Goal: Task Accomplishment & Management: Manage account settings

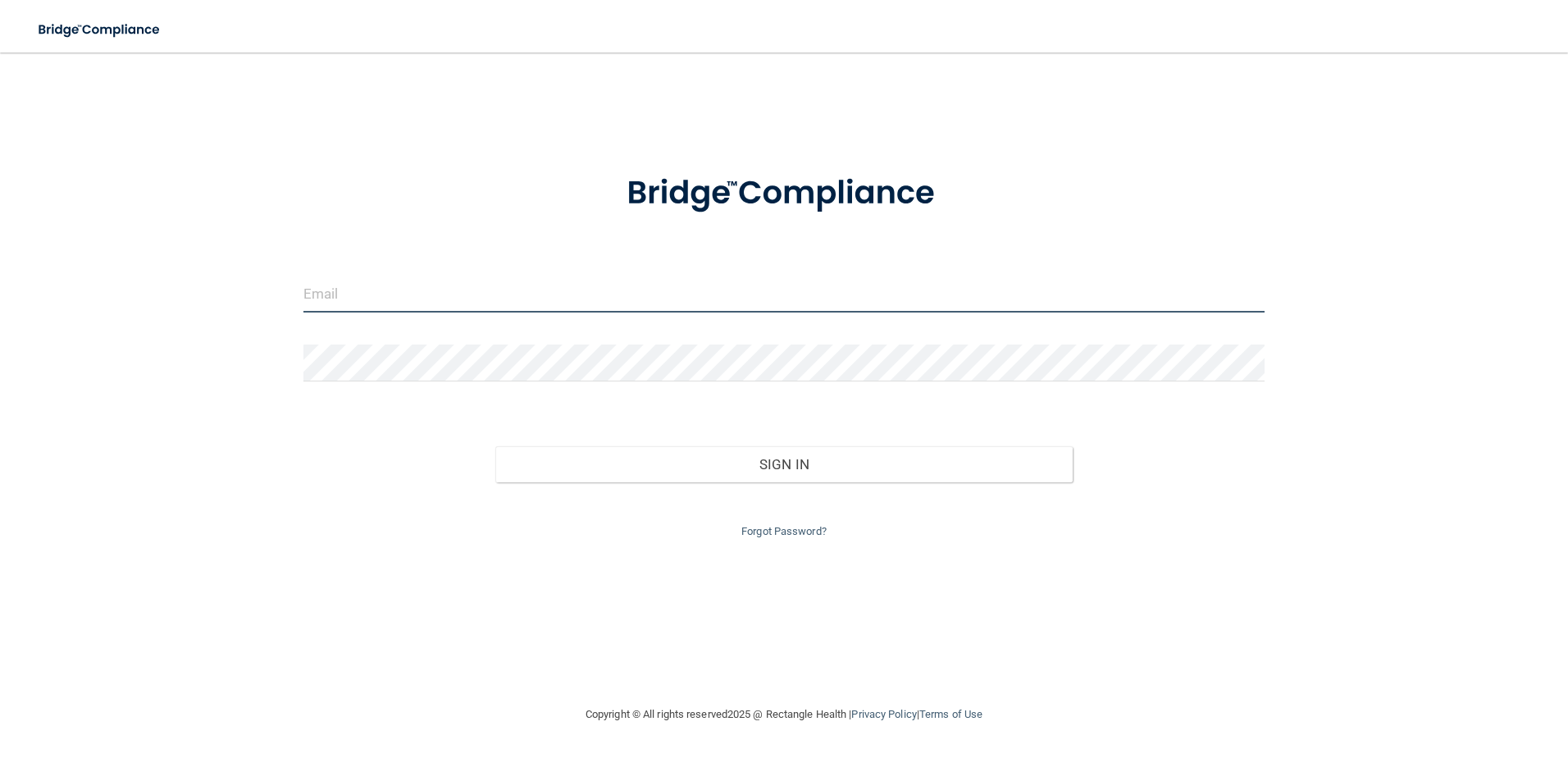
click at [600, 305] on input "email" at bounding box center [784, 294] width 962 height 37
type input "[EMAIL_ADDRESS][DOMAIN_NAME]"
click at [522, 308] on input "[EMAIL_ADDRESS][DOMAIN_NAME]" at bounding box center [784, 294] width 962 height 37
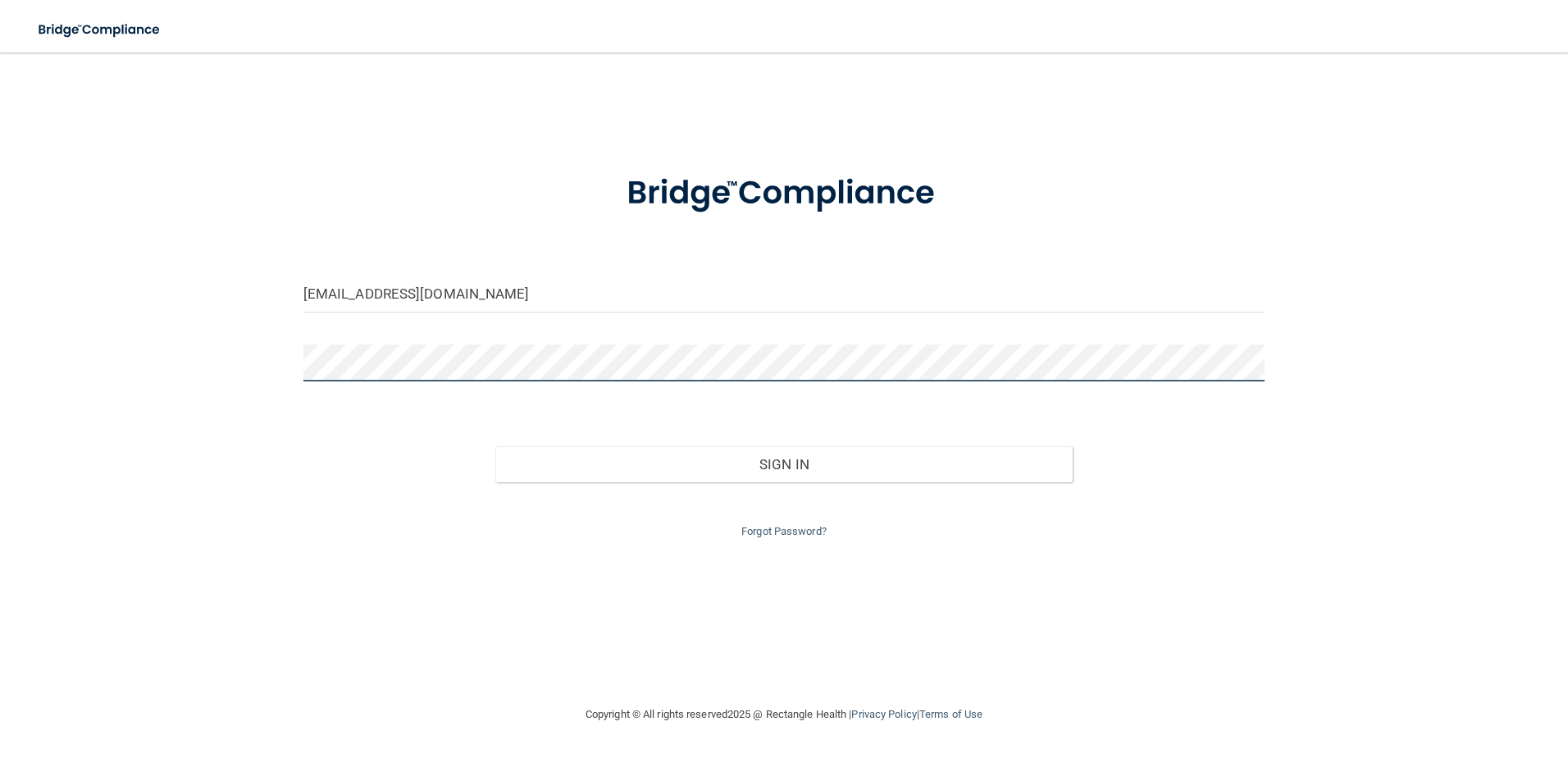
click at [495, 446] on button "Sign In" at bounding box center [784, 464] width 577 height 36
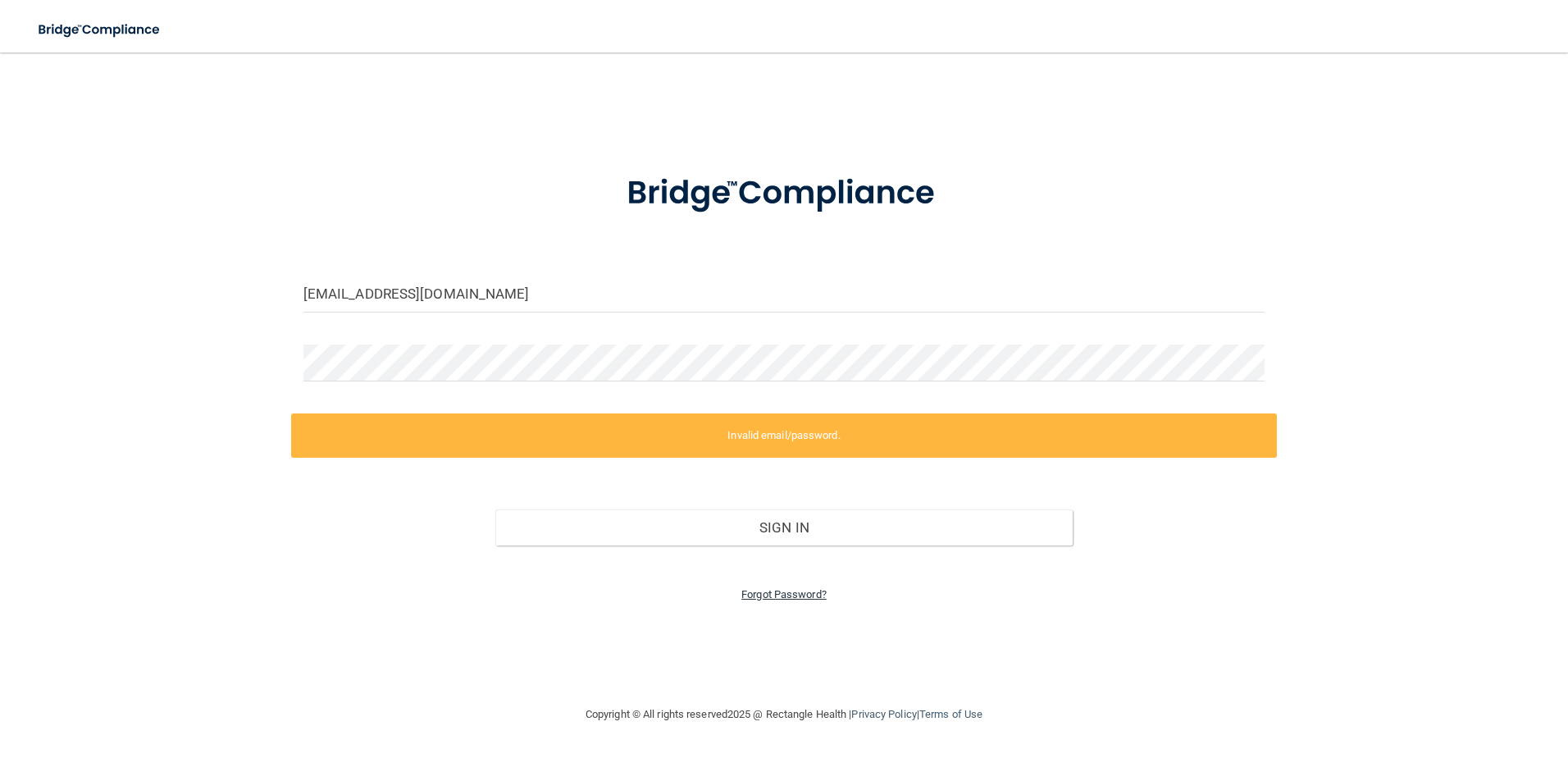
click at [789, 590] on link "Forgot Password?" at bounding box center [784, 594] width 85 height 12
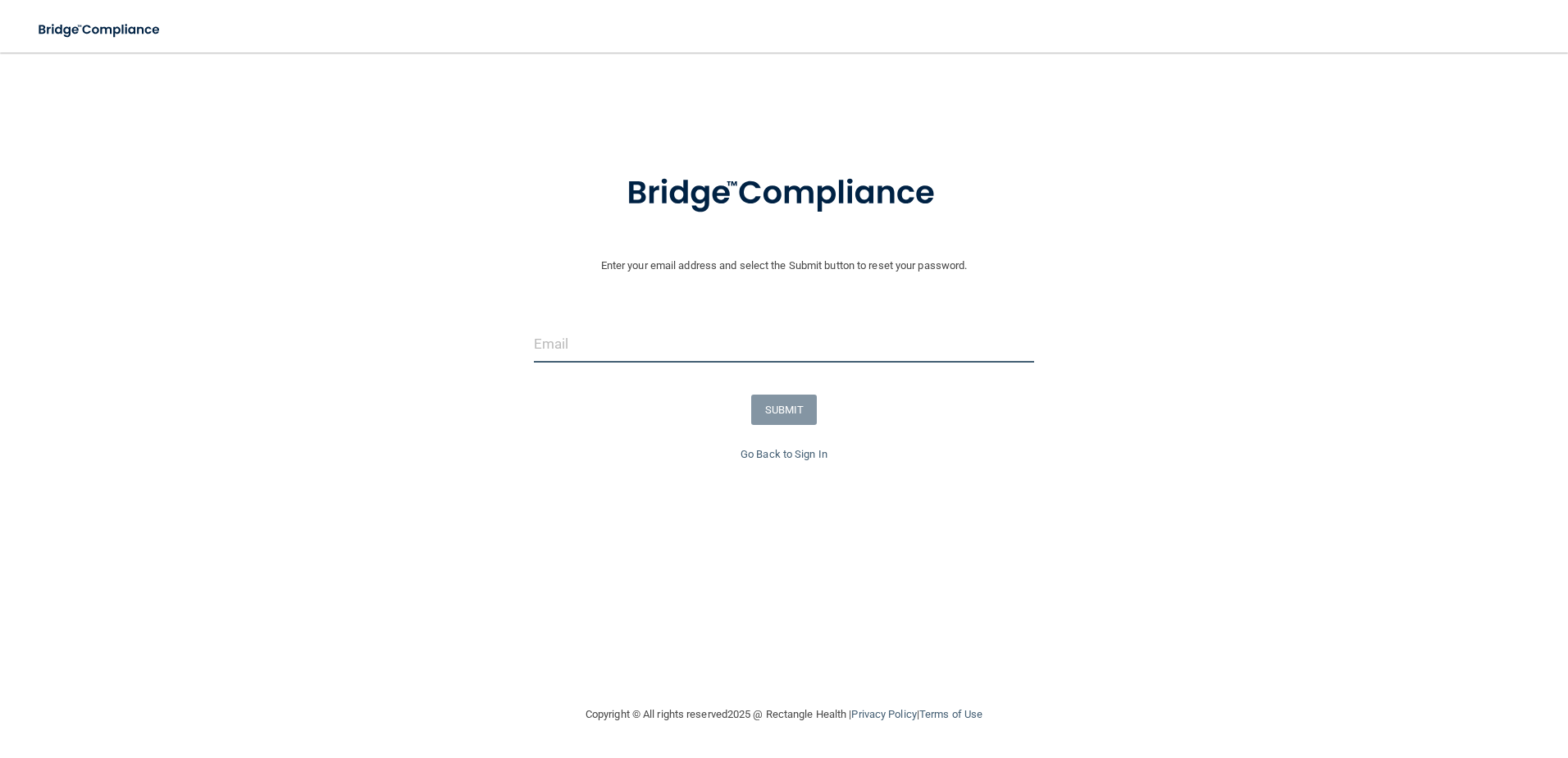
click at [654, 355] on input "email" at bounding box center [784, 344] width 501 height 37
type input "[EMAIL_ADDRESS][DOMAIN_NAME]"
click at [781, 402] on button "SUBMIT" at bounding box center [785, 409] width 67 height 31
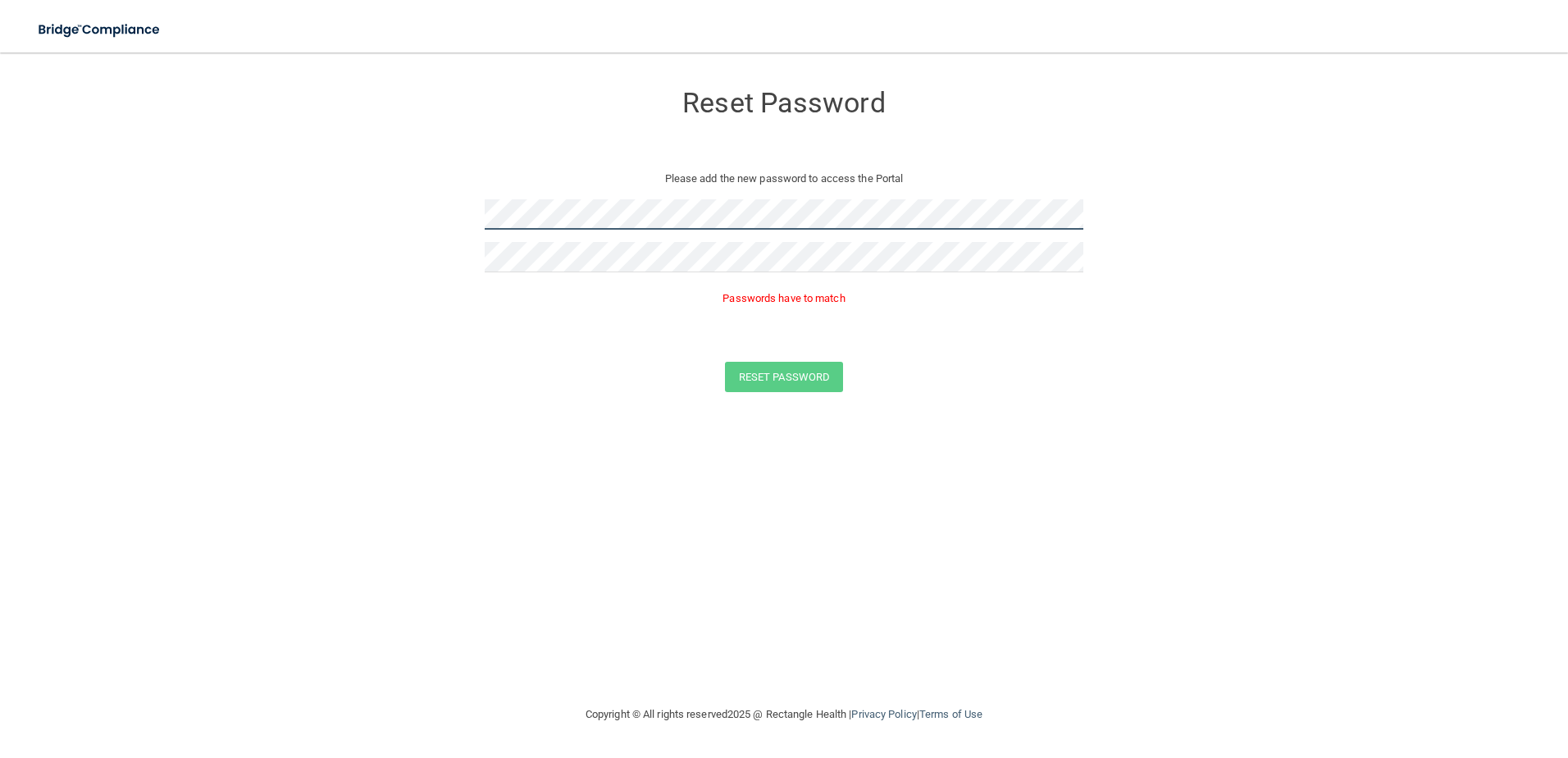
click at [440, 200] on form "Reset Password Please add the new password to access the Portal Passwords have …" at bounding box center [783, 239] width 1502 height 342
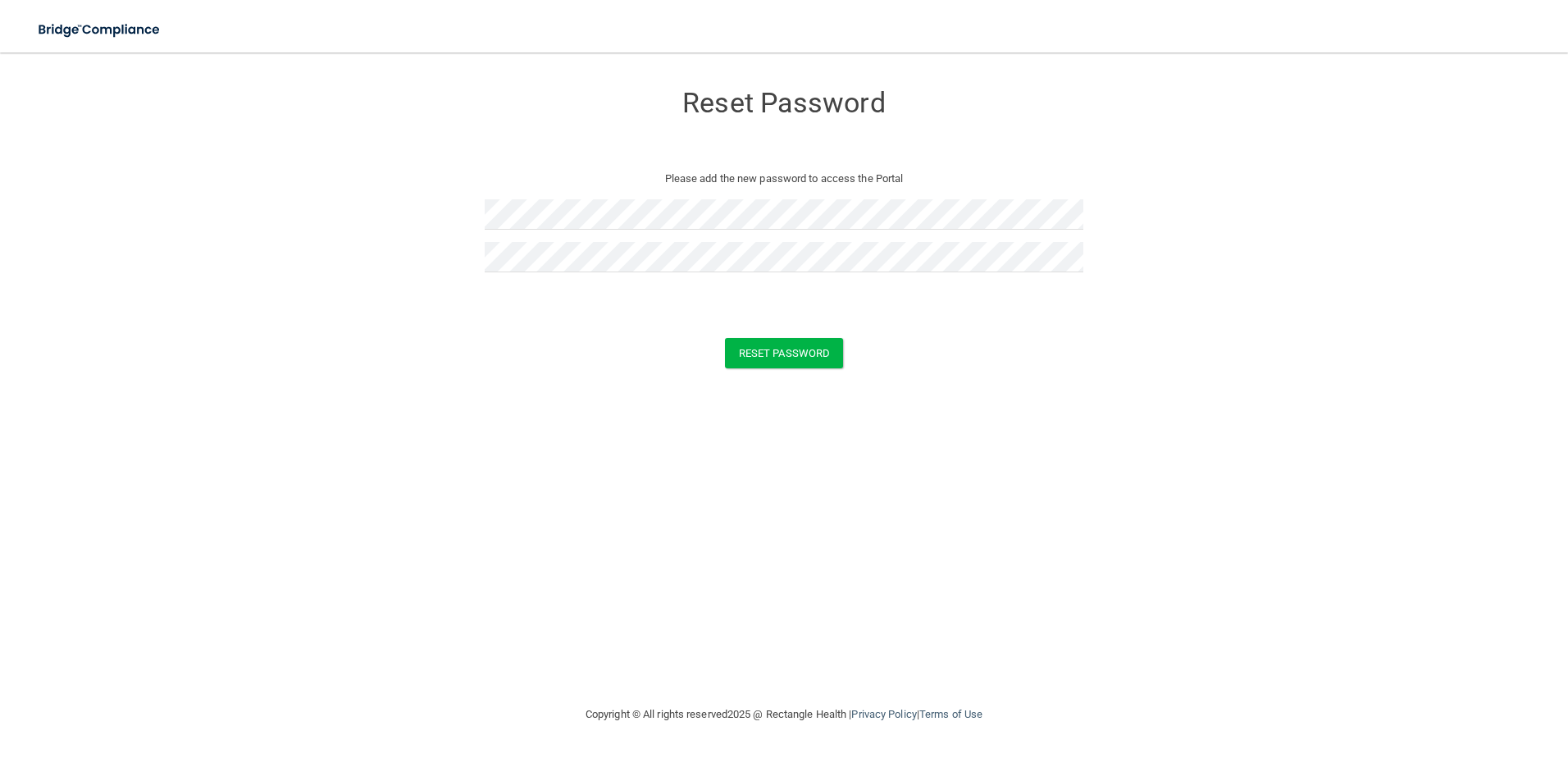
click at [786, 335] on form "Reset Password Please add the new password to access the Portal Reset Password …" at bounding box center [783, 228] width 1502 height 319
click at [794, 343] on button "Reset Password" at bounding box center [783, 353] width 118 height 31
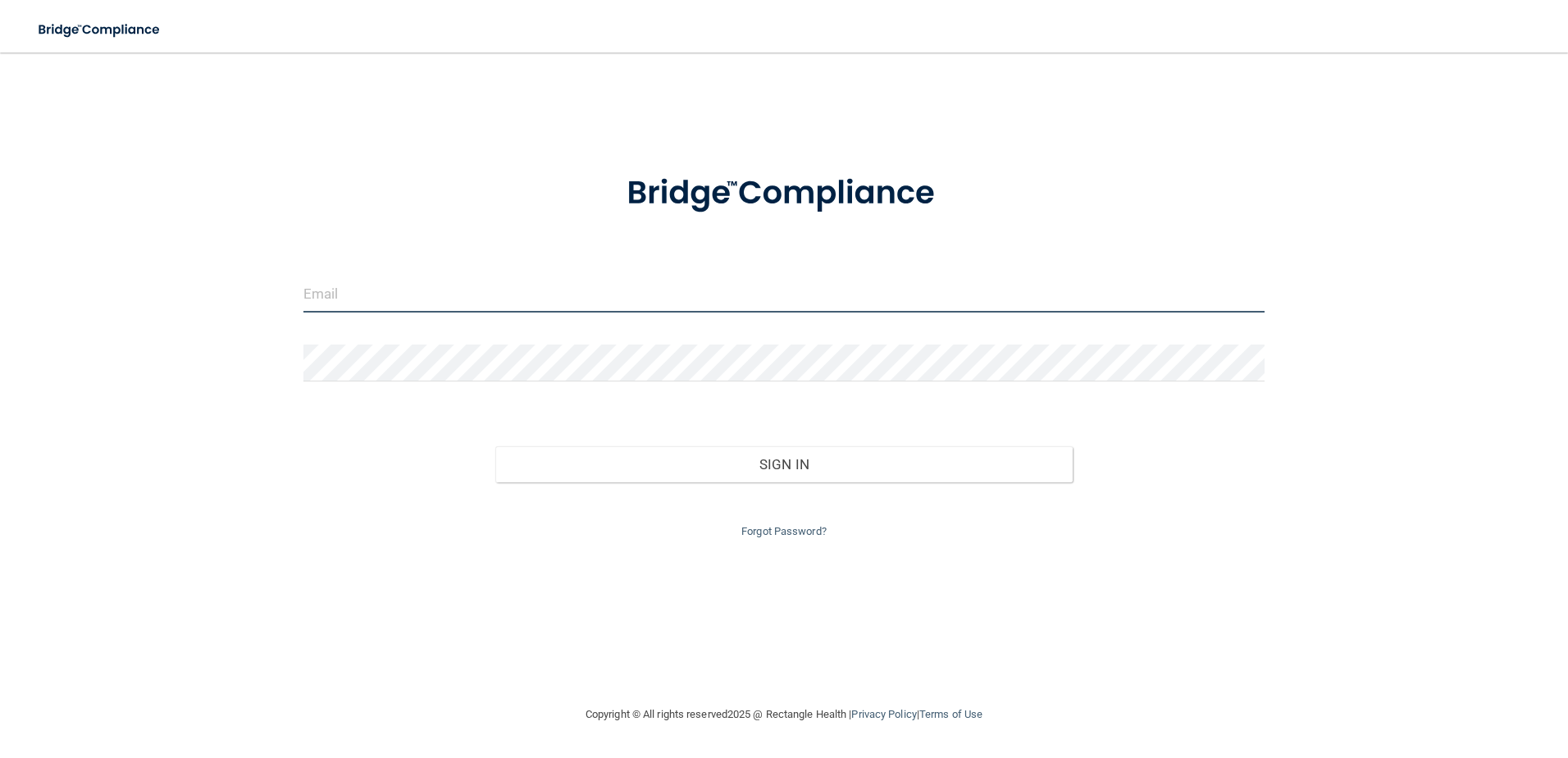
click at [746, 311] on input "email" at bounding box center [784, 294] width 962 height 37
click at [418, 293] on input "email" at bounding box center [784, 294] width 962 height 37
type input "[EMAIL_ADDRESS][DOMAIN_NAME]"
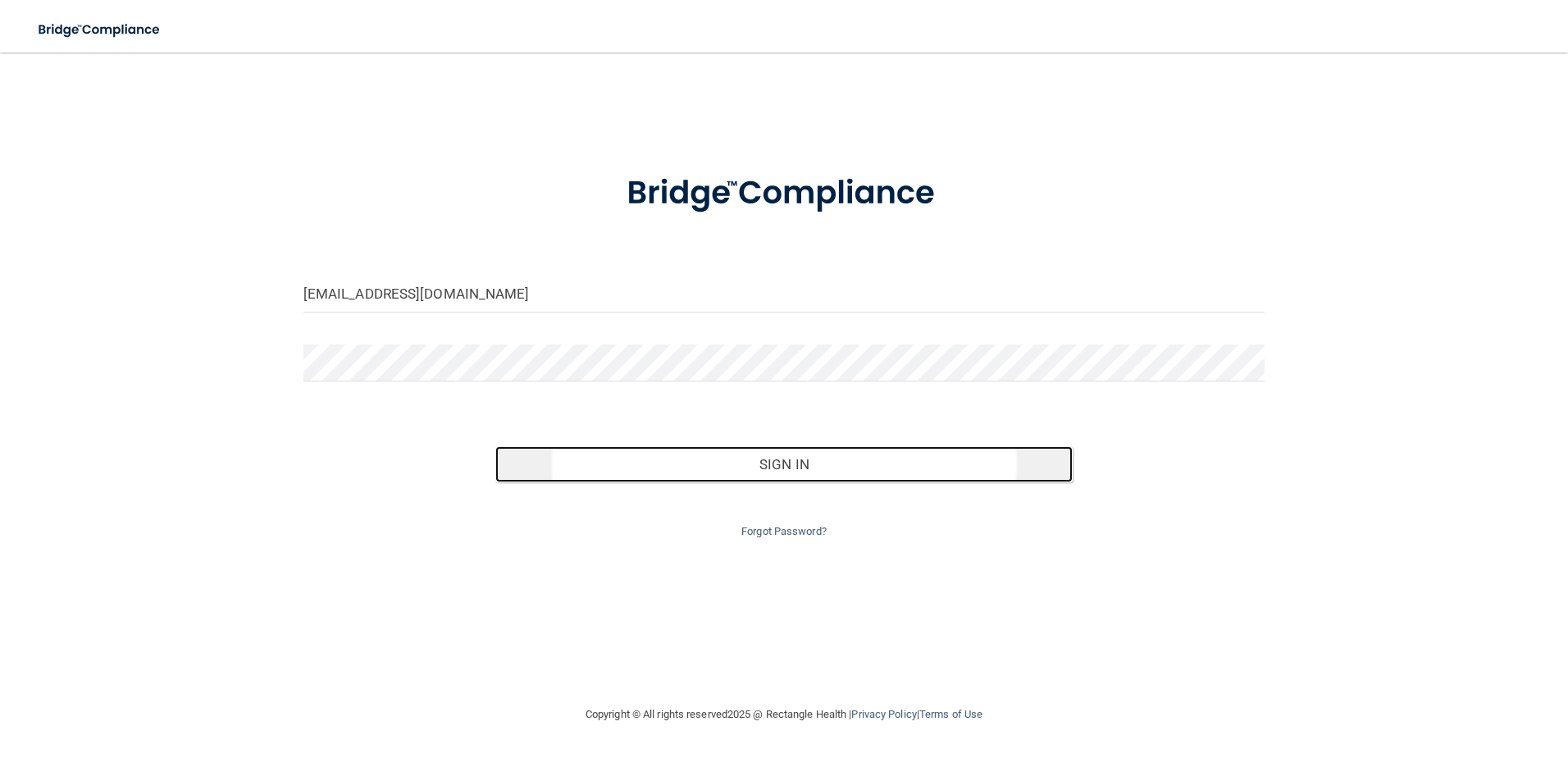
click at [788, 473] on button "Sign In" at bounding box center [784, 464] width 577 height 36
